Goal: Task Accomplishment & Management: Use online tool/utility

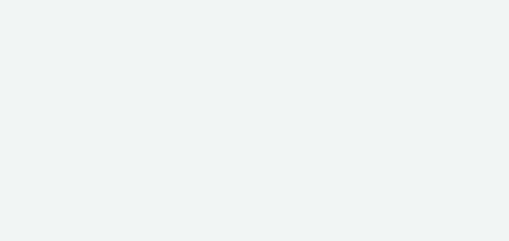
select select "c87e815b-22a1-47c7-876e-bd3135ce1a1d"
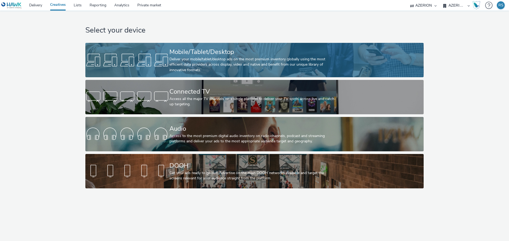
click at [211, 52] on div "Mobile/Tablet/Desktop" at bounding box center [253, 51] width 168 height 9
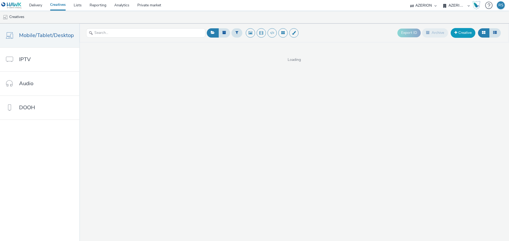
click at [461, 37] on link "Creative" at bounding box center [463, 33] width 25 height 10
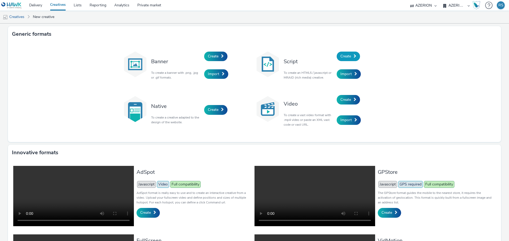
click at [347, 54] on span "Create" at bounding box center [345, 56] width 11 height 5
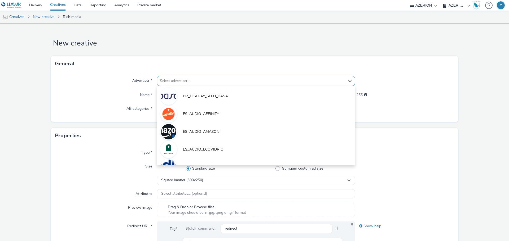
click at [175, 82] on div at bounding box center [251, 81] width 182 height 6
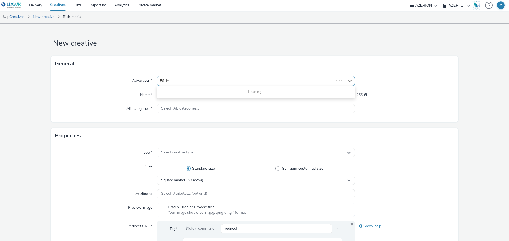
type input "ES_MO"
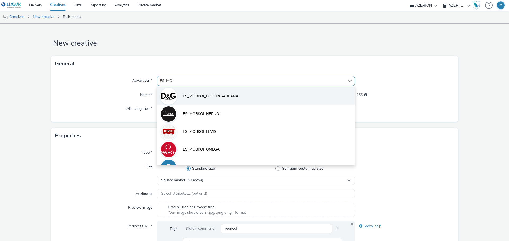
click at [179, 100] on li "ES_MOBKOI_DOLCE&GABBANA" at bounding box center [256, 96] width 198 height 18
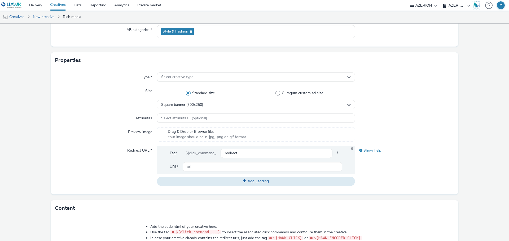
scroll to position [80, 0]
click at [189, 74] on span "Select creative type..." at bounding box center [178, 76] width 34 height 5
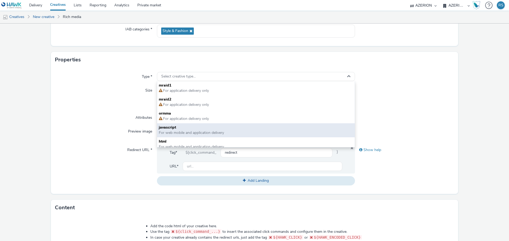
click at [179, 128] on span "javascript" at bounding box center [256, 127] width 194 height 5
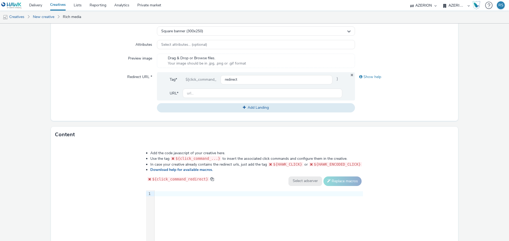
scroll to position [217, 0]
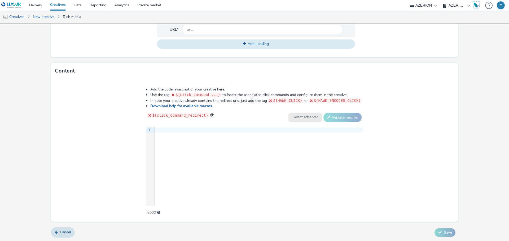
click at [213, 134] on div "9 1 ›" at bounding box center [254, 167] width 217 height 80
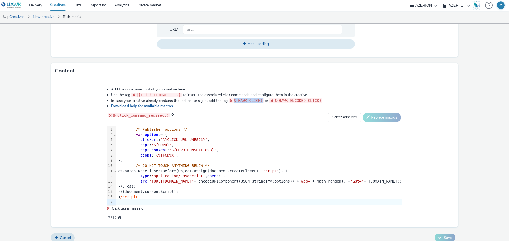
drag, startPoint x: 226, startPoint y: 98, endPoint x: 201, endPoint y: 99, distance: 25.5
click at [234, 99] on span "${HAWK_CLICK}" at bounding box center [248, 101] width 29 height 4
copy span "${HAWK_CLICK}"
click at [160, 138] on span "'%%CLICK_URL_UNESC%%'" at bounding box center [183, 140] width 47 height 4
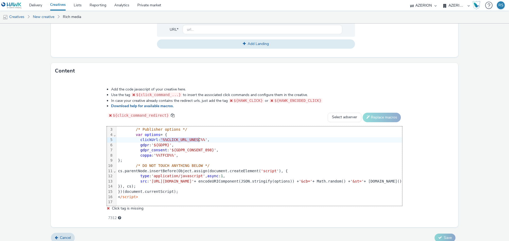
click at [166, 138] on span "'%%CLICK_URL_UNESC%%'" at bounding box center [183, 140] width 47 height 4
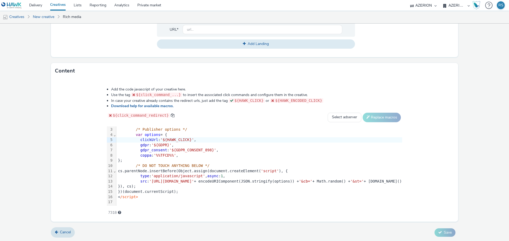
click at [325, 105] on li "Download help for available macros." at bounding box center [256, 106] width 291 height 5
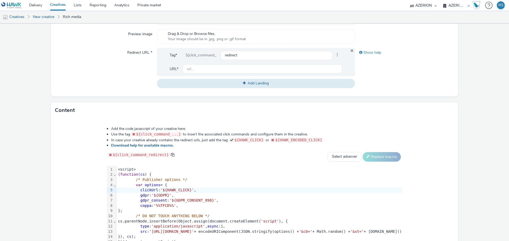
scroll to position [137, 0]
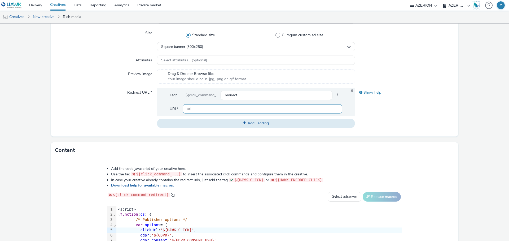
click at [199, 109] on input "text" at bounding box center [263, 108] width 160 height 9
paste input "[URL][DOMAIN_NAME]"
type input "[URL][DOMAIN_NAME]"
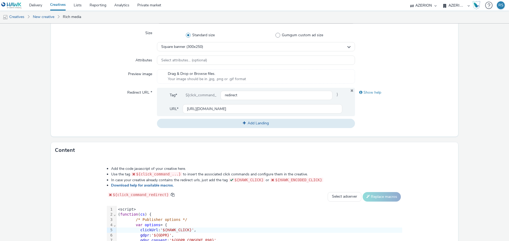
click at [384, 119] on div "Show help" at bounding box center [404, 108] width 99 height 40
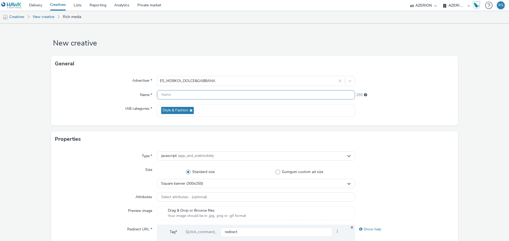
click at [181, 95] on input "text" at bounding box center [256, 94] width 198 height 9
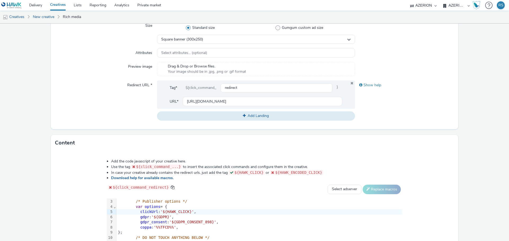
scroll to position [217, 0]
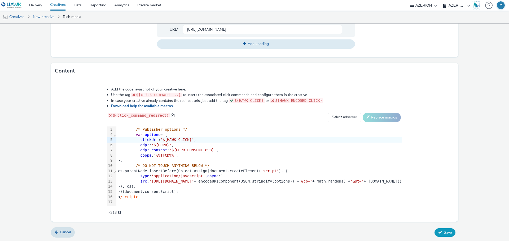
type input "ES_MOBKOI_D&G_OCT25"
click at [439, 233] on button "Save" at bounding box center [444, 233] width 21 height 8
